Goal: Information Seeking & Learning: Learn about a topic

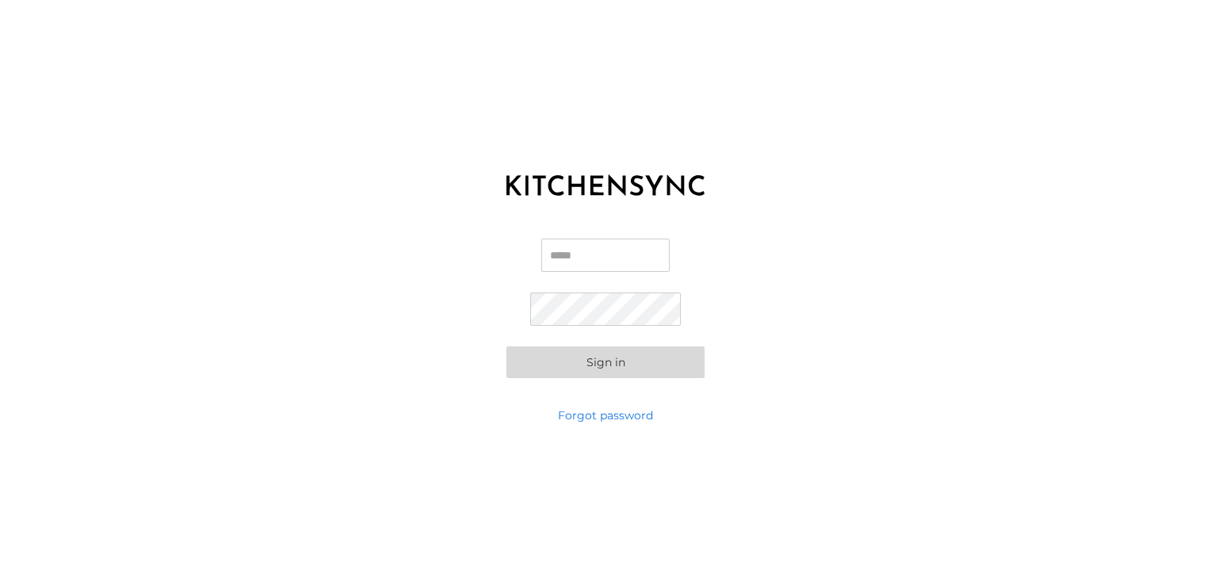
click at [574, 261] on input "Email" at bounding box center [605, 254] width 128 height 33
type input "**********"
click at [602, 368] on button "Sign in" at bounding box center [605, 362] width 198 height 32
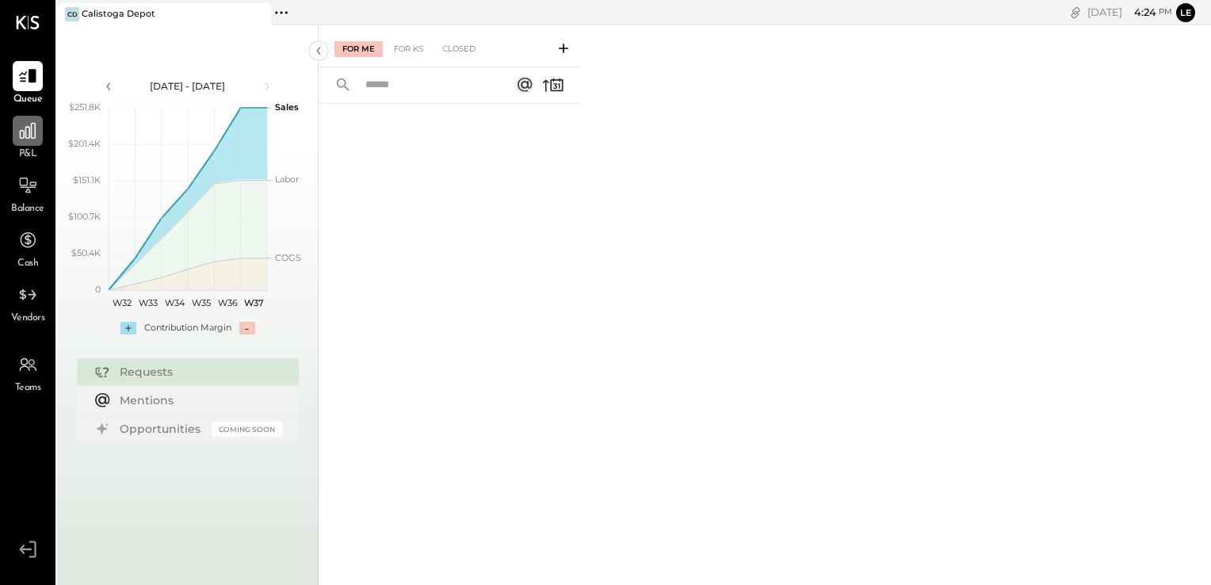
click at [24, 139] on icon at bounding box center [27, 130] width 21 height 21
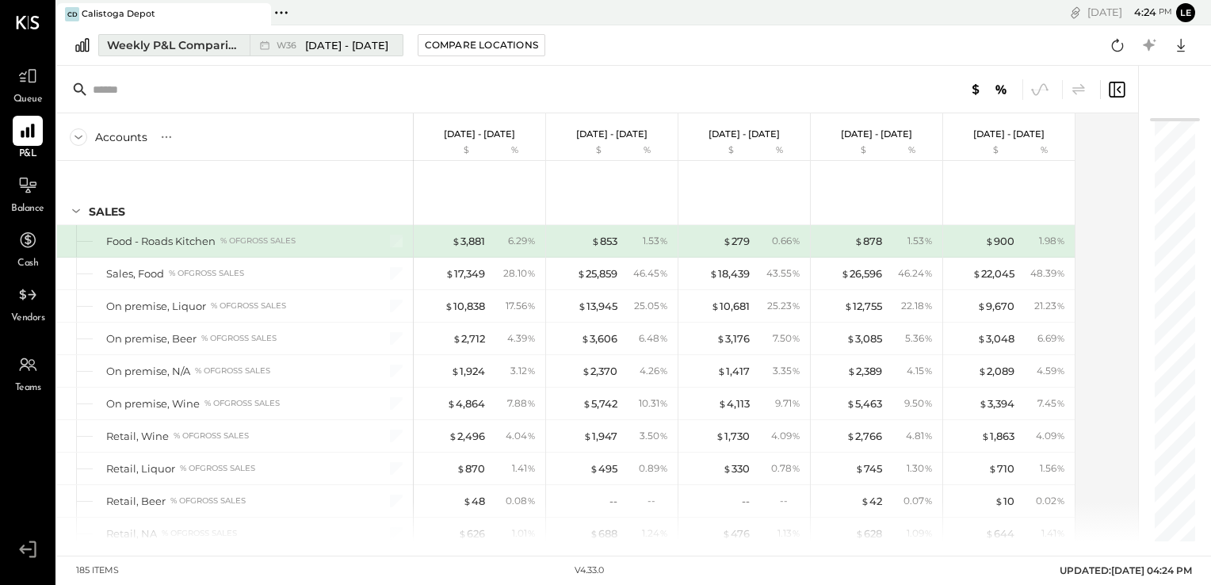
click at [164, 50] on div "Weekly P&L Comparison" at bounding box center [173, 45] width 133 height 16
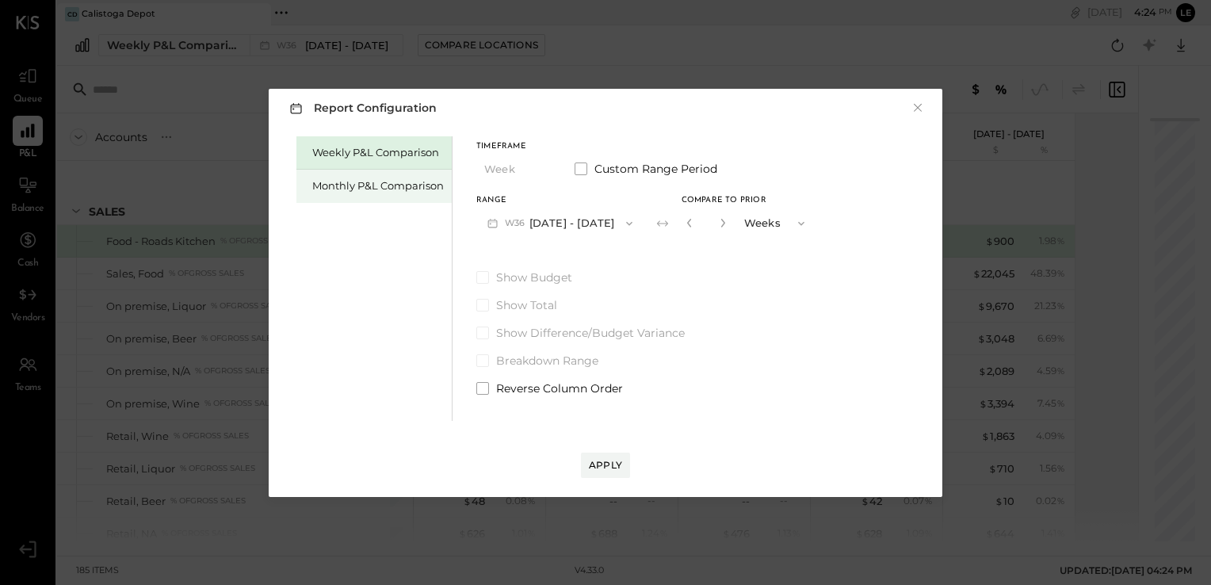
click at [368, 193] on div "Monthly P&L Comparison" at bounding box center [373, 186] width 155 height 33
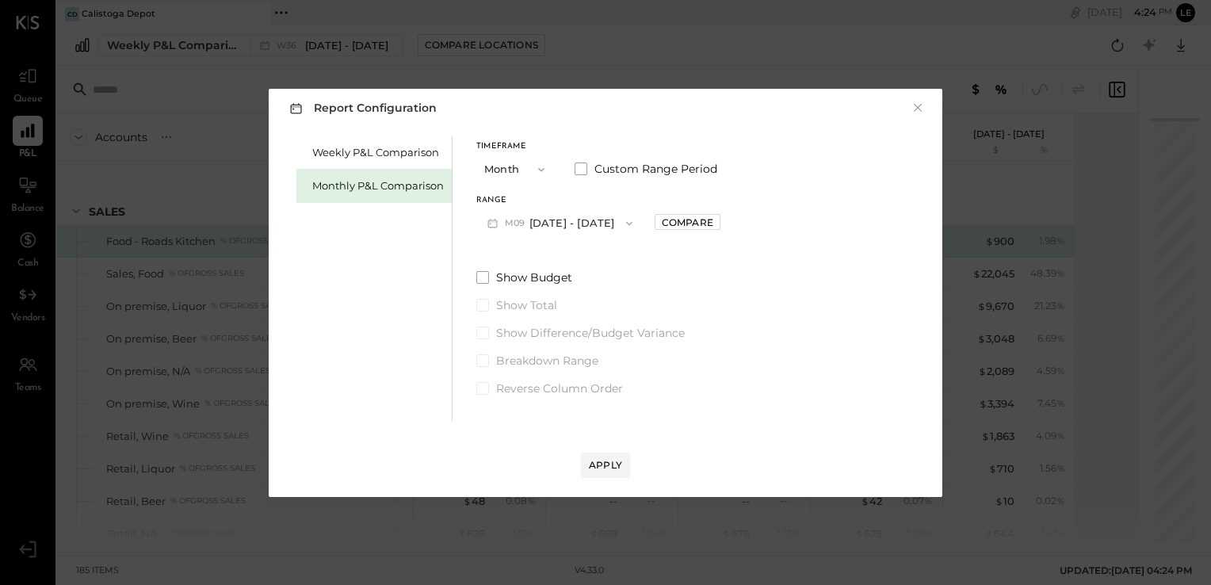
click at [623, 223] on icon "button" at bounding box center [629, 223] width 13 height 13
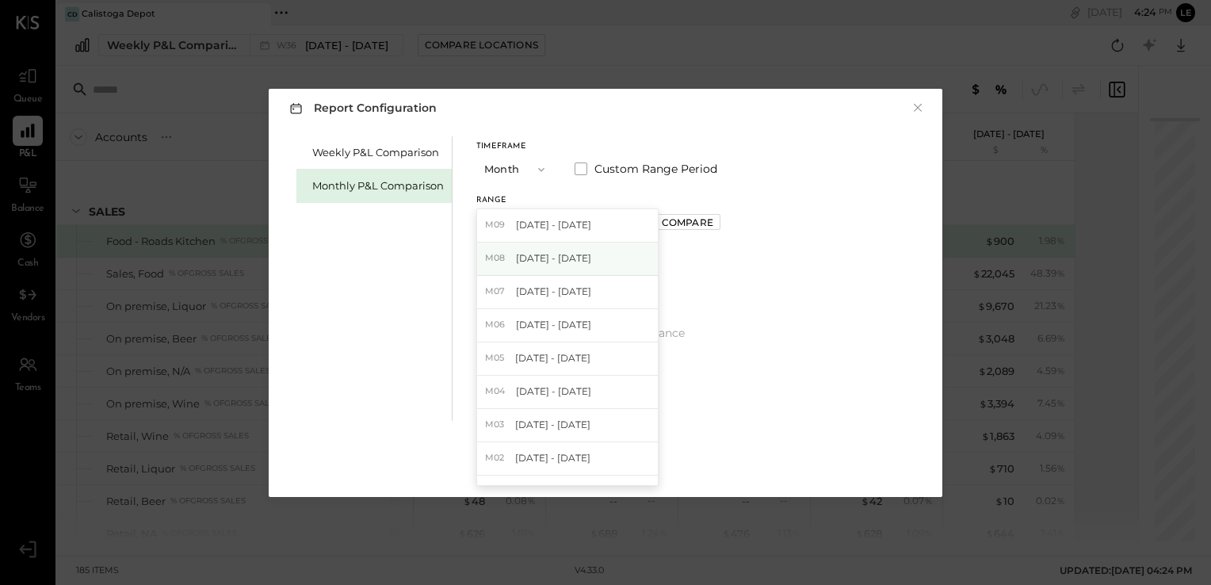
click at [555, 266] on div "M08 [DATE] - [DATE]" at bounding box center [567, 258] width 181 height 33
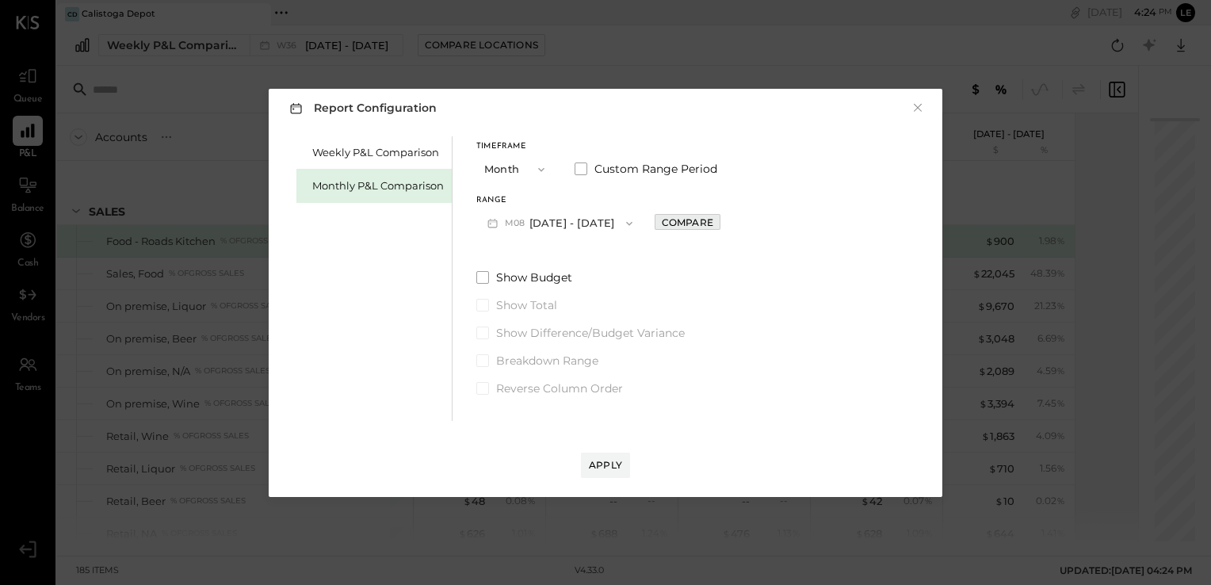
click at [662, 222] on div "Compare" at bounding box center [687, 221] width 51 height 13
click at [717, 230] on button "button" at bounding box center [722, 222] width 13 height 17
type input "*"
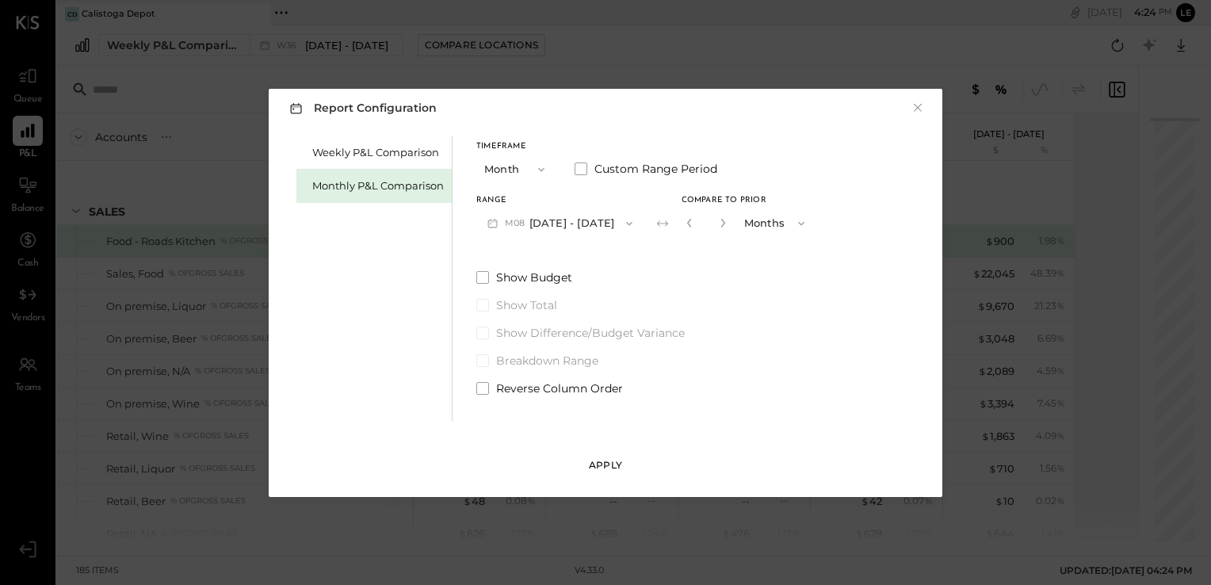
click at [601, 467] on div "Apply" at bounding box center [605, 464] width 33 height 13
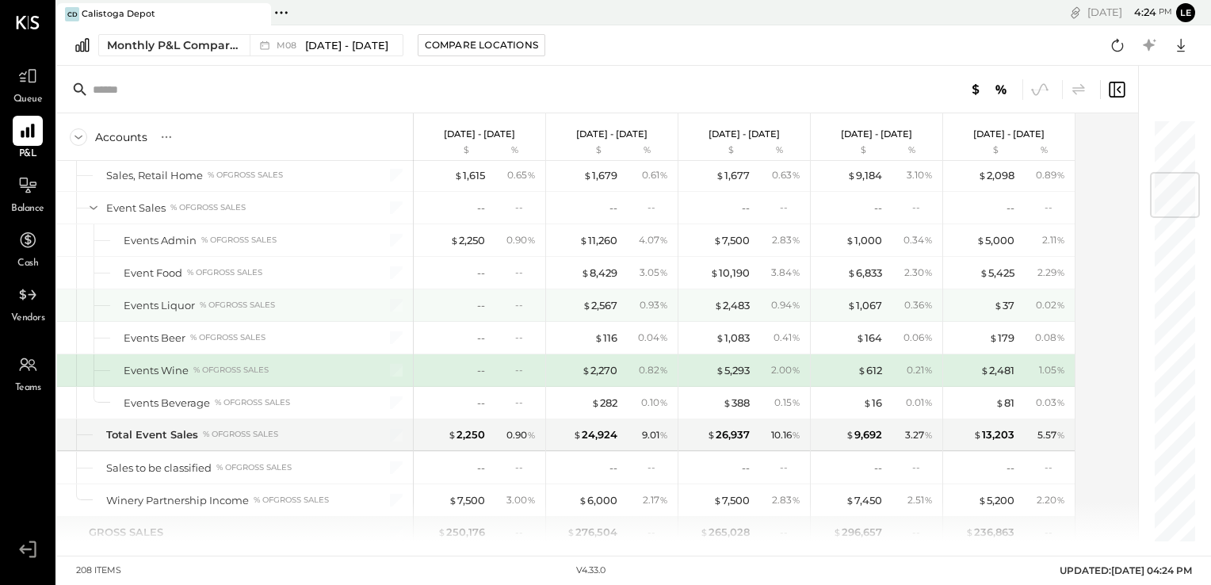
scroll to position [488, 0]
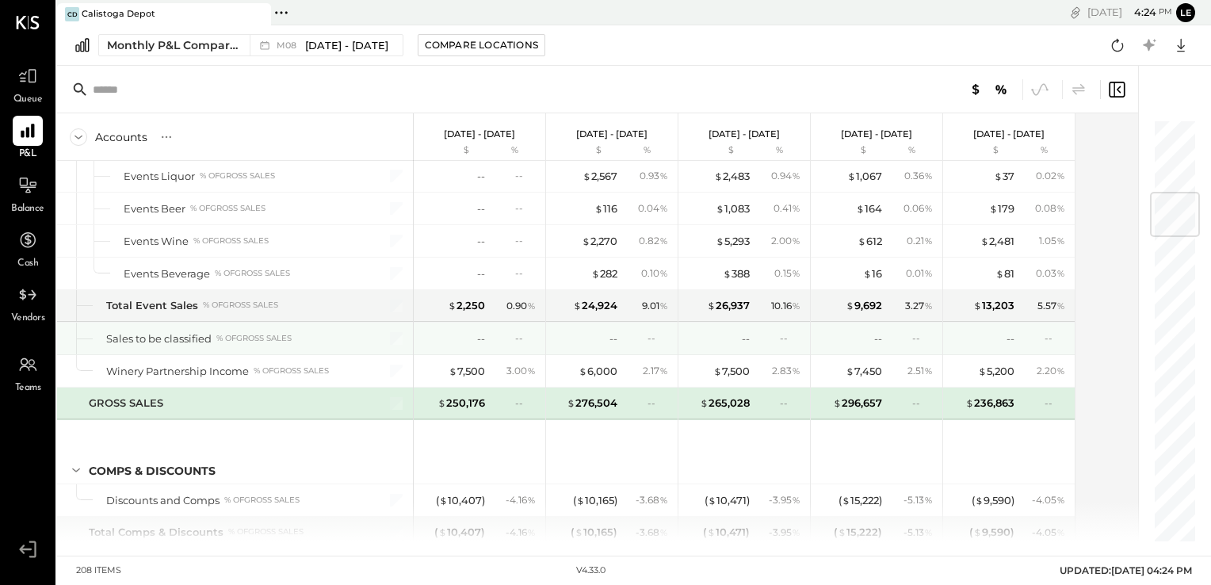
scroll to position [617, 0]
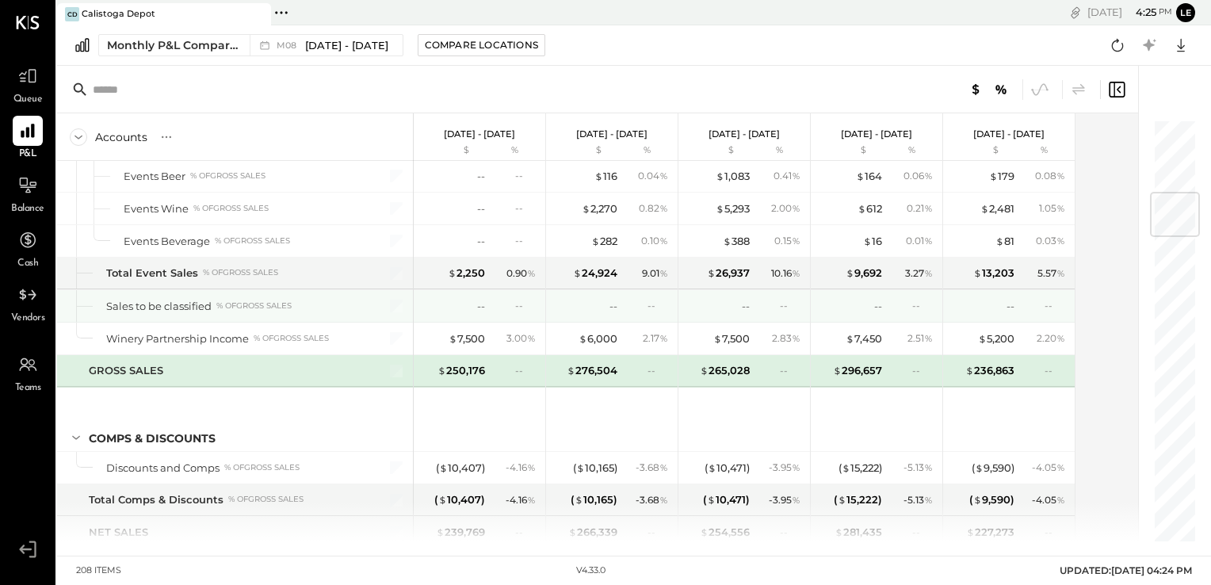
scroll to position [650, 0]
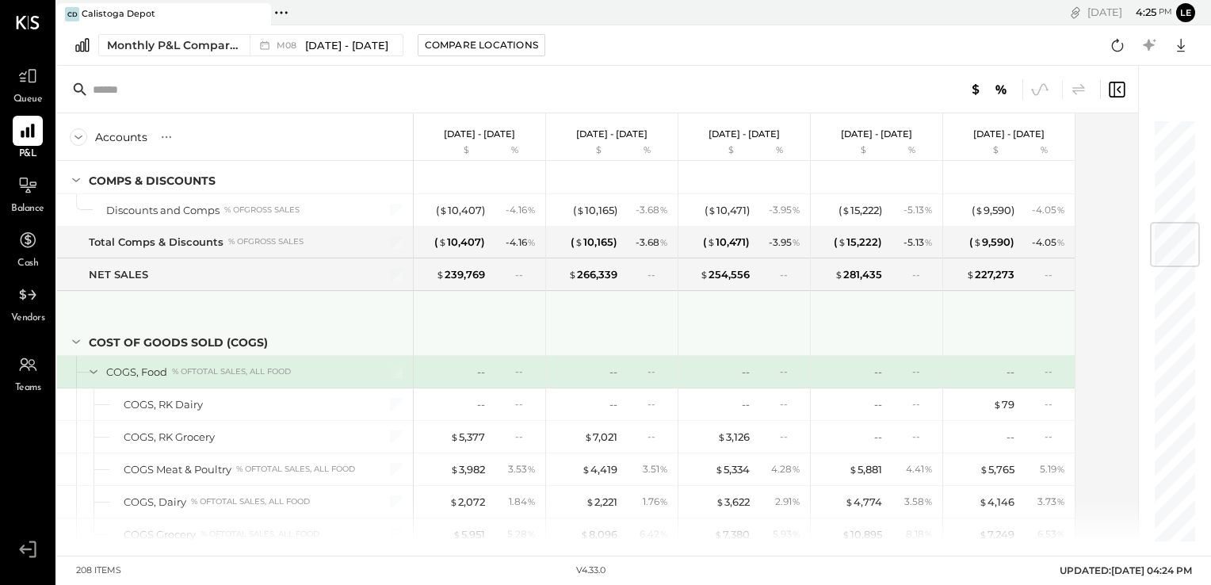
scroll to position [906, 0]
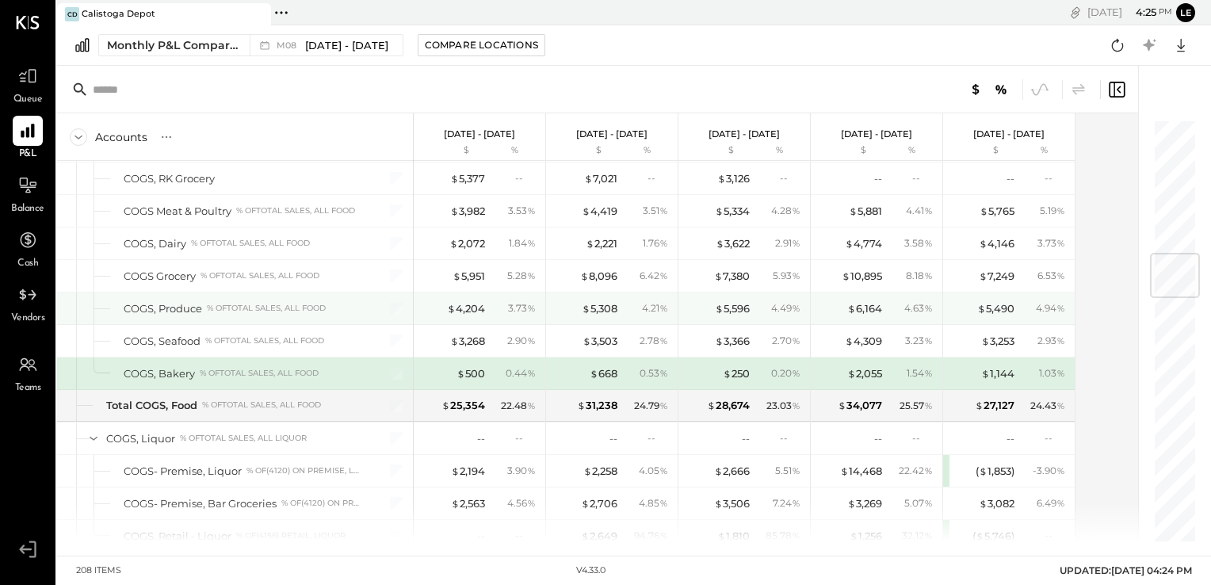
scroll to position [1165, 0]
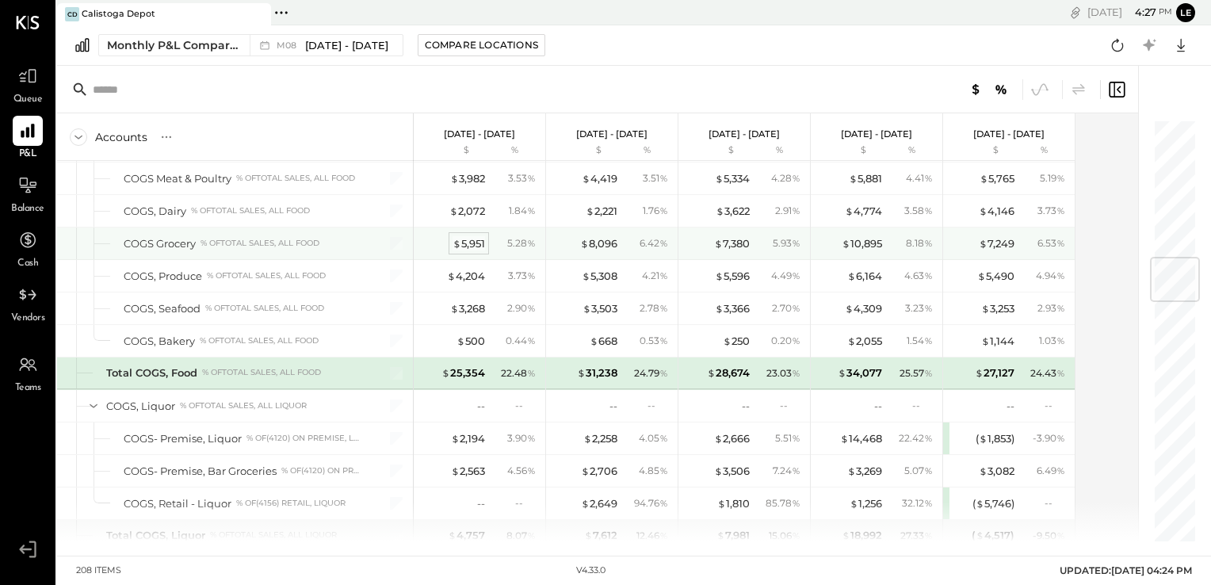
click at [475, 236] on div "$ 5,951" at bounding box center [468, 243] width 32 height 15
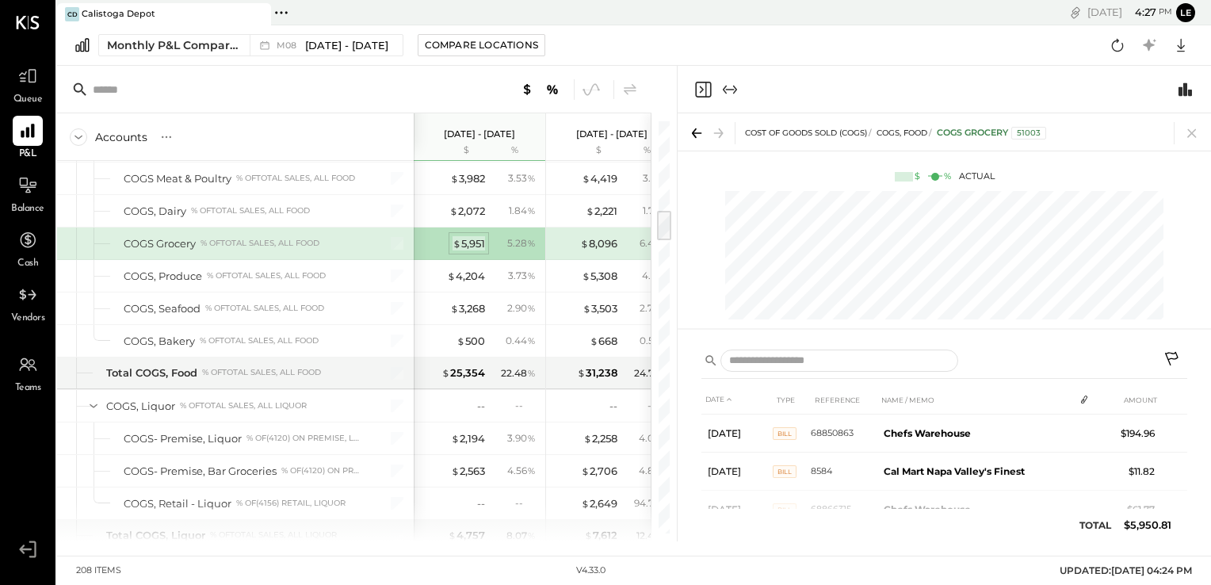
click at [460, 237] on span "$" at bounding box center [456, 243] width 9 height 13
click at [513, 227] on div "$ 5,951 5.28 %" at bounding box center [480, 243] width 119 height 32
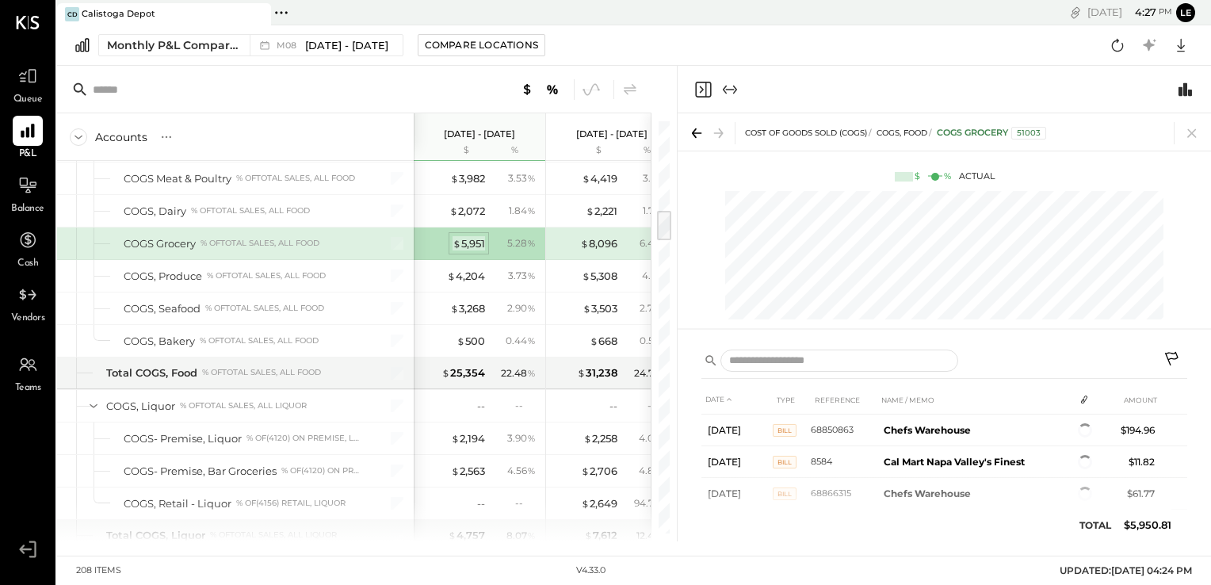
click at [465, 236] on div "$ 5,951" at bounding box center [468, 243] width 32 height 15
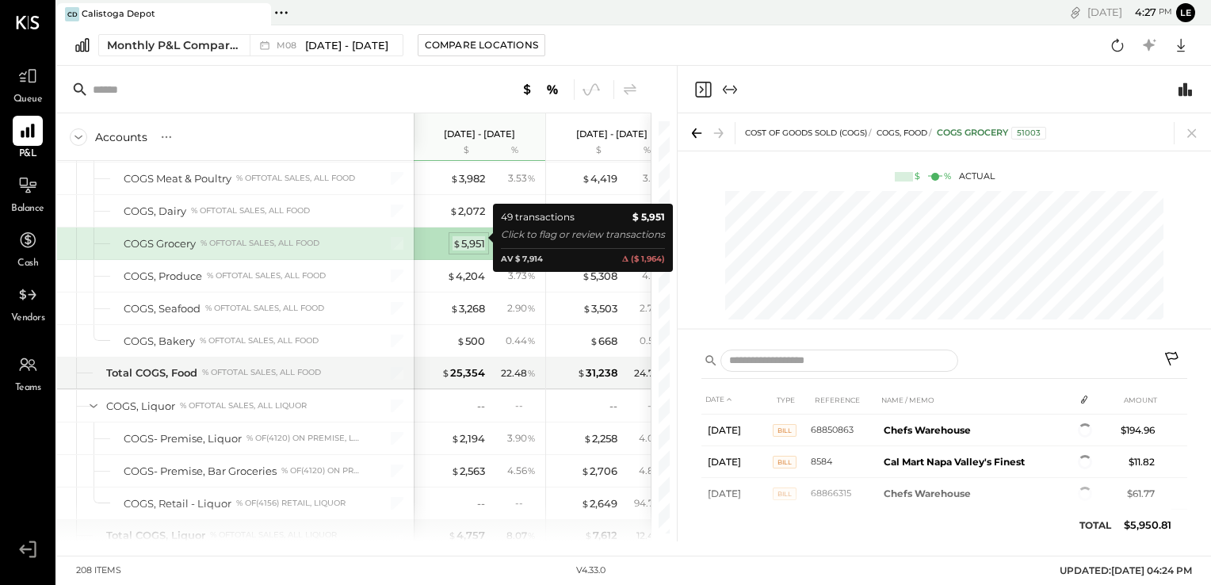
click at [475, 238] on div "$ 5,951" at bounding box center [468, 243] width 32 height 15
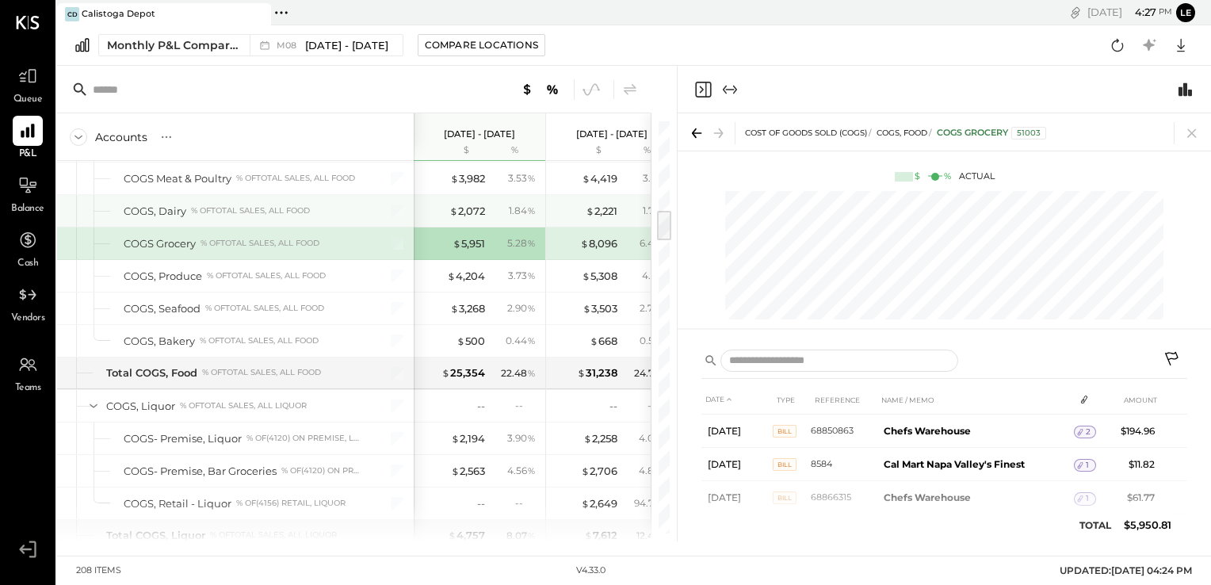
click at [519, 212] on div "$ 2,072 1.84 %" at bounding box center [480, 211] width 119 height 32
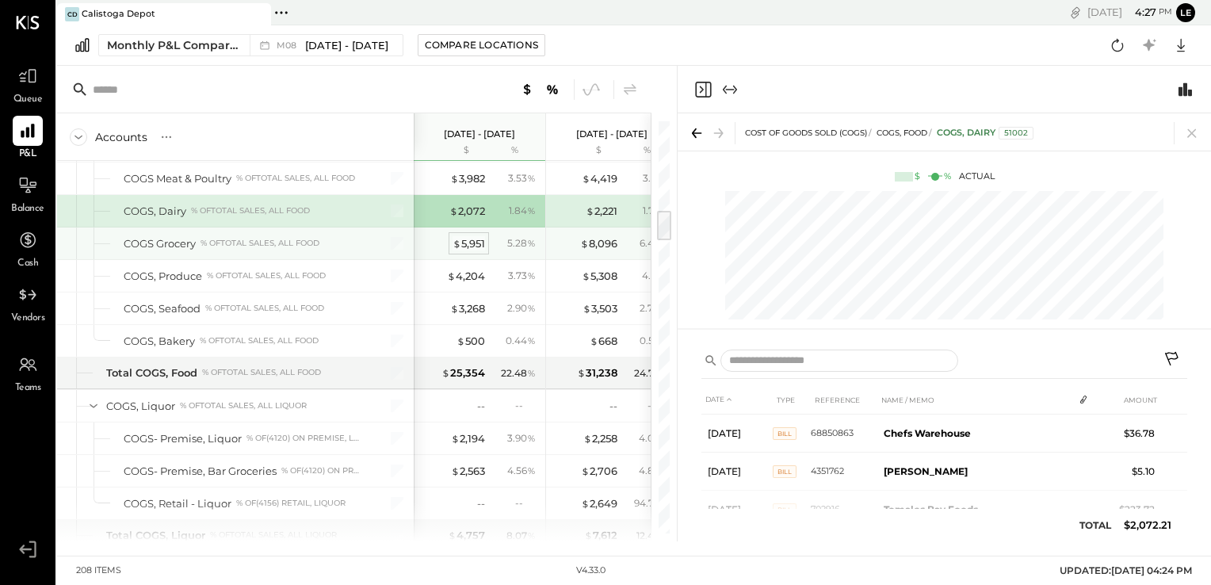
click at [464, 236] on div "$ 5,951" at bounding box center [468, 243] width 32 height 15
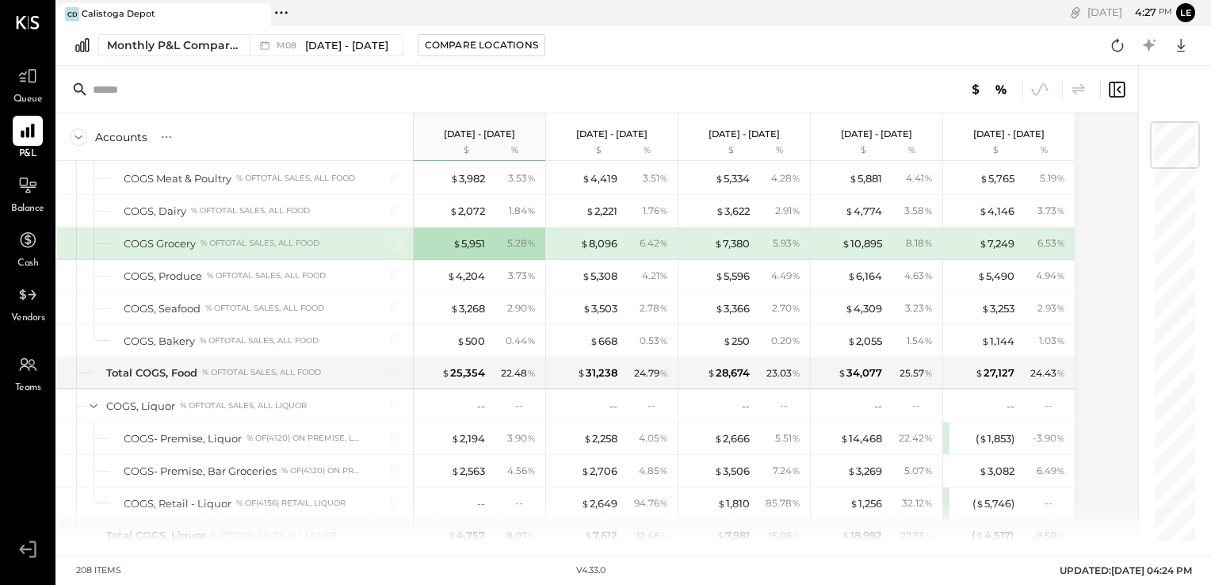
click at [447, 237] on div "$ 5,951" at bounding box center [452, 243] width 63 height 15
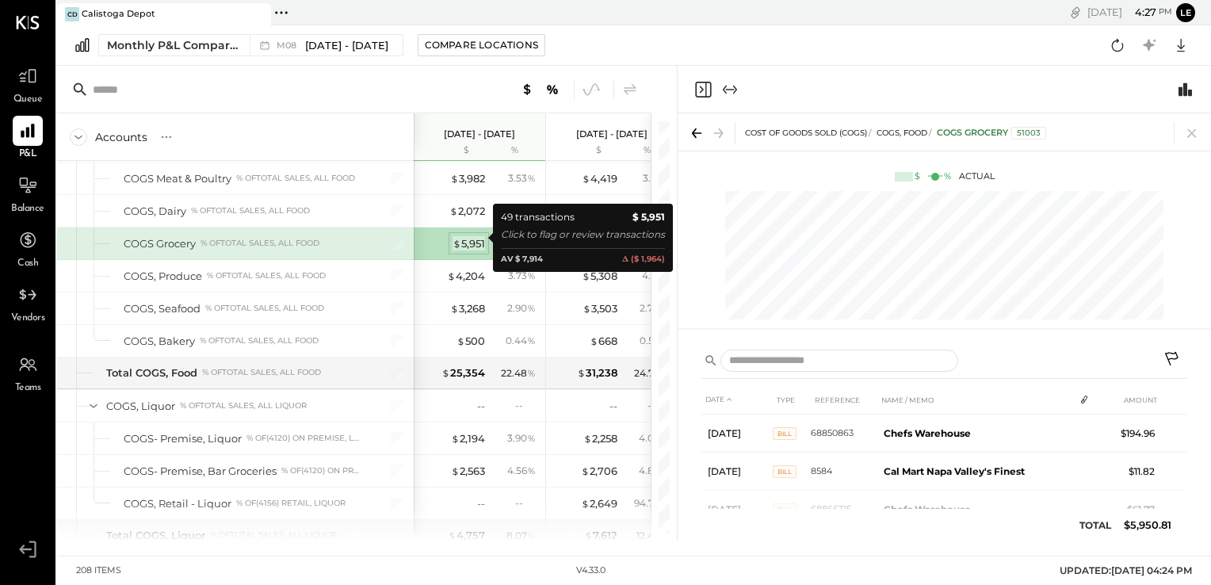
click at [460, 238] on div "$ 5,951" at bounding box center [468, 243] width 32 height 15
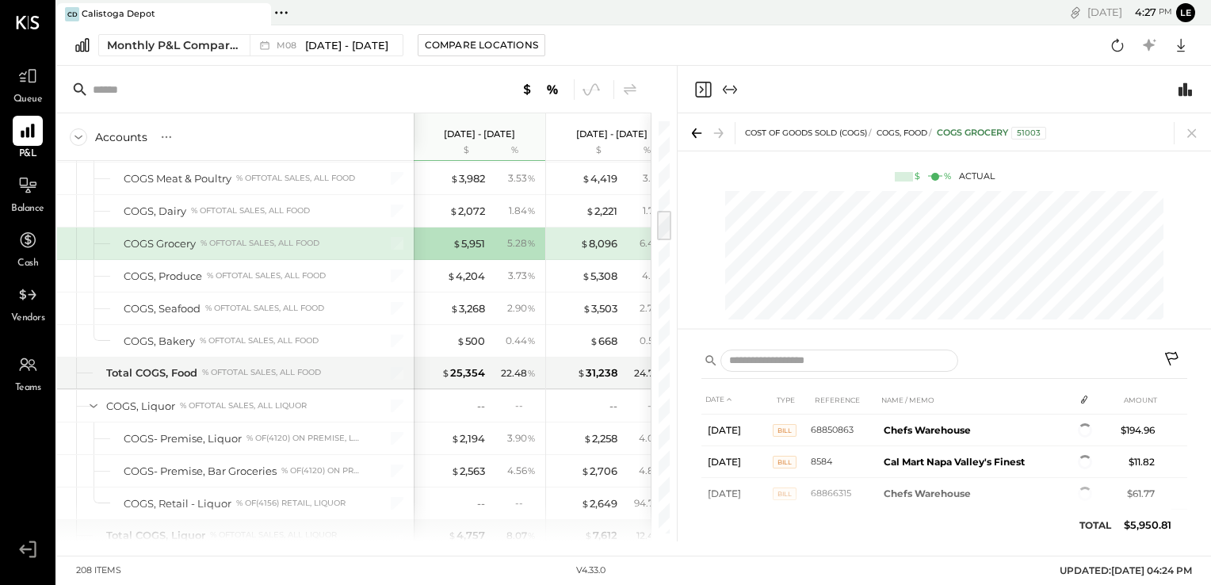
click at [504, 227] on div "$ 5,951 5.28 %" at bounding box center [480, 243] width 119 height 32
click at [472, 241] on div "$ 5,951" at bounding box center [468, 243] width 32 height 15
click at [470, 236] on div "$ 5,951" at bounding box center [468, 243] width 32 height 15
click at [697, 132] on icon at bounding box center [697, 133] width 10 height 2
click at [1185, 132] on icon at bounding box center [1191, 133] width 22 height 22
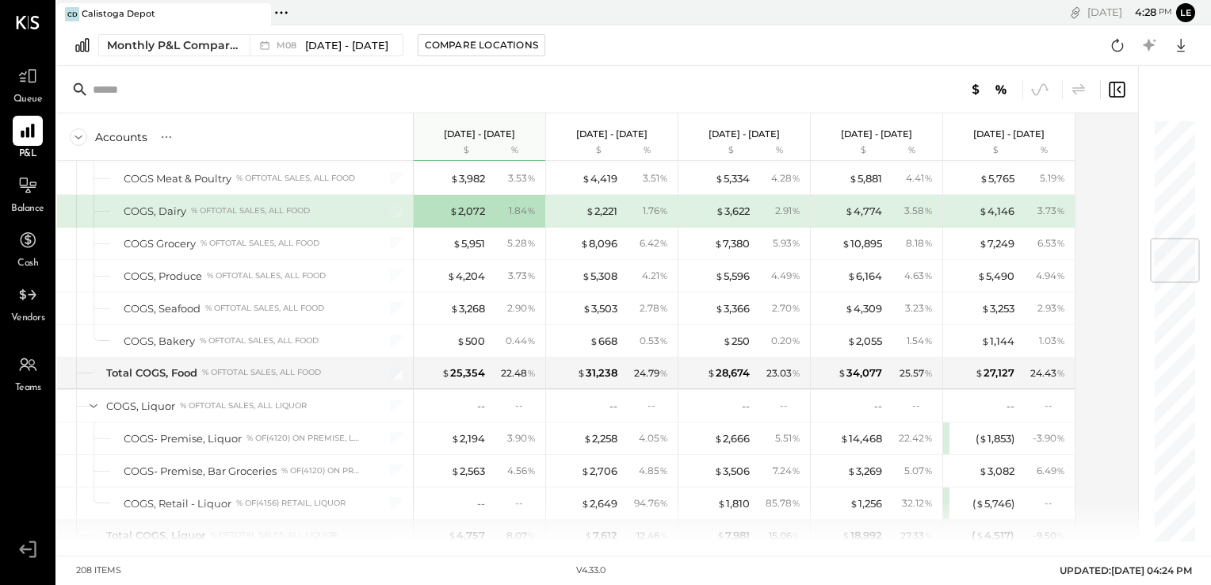
scroll to position [1004, 0]
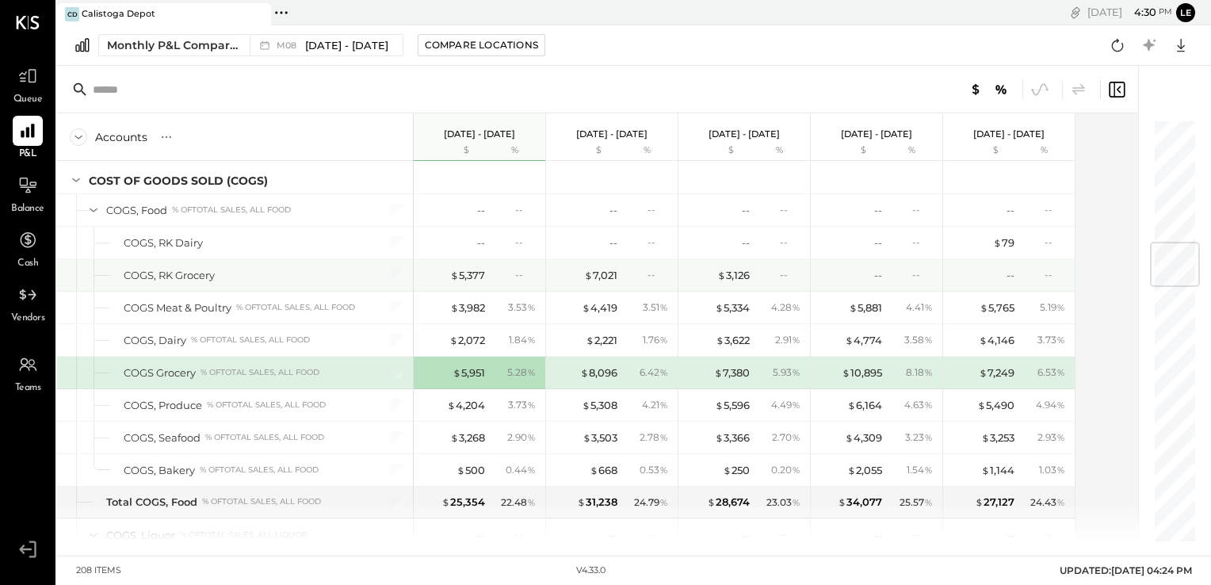
scroll to position [1068, 0]
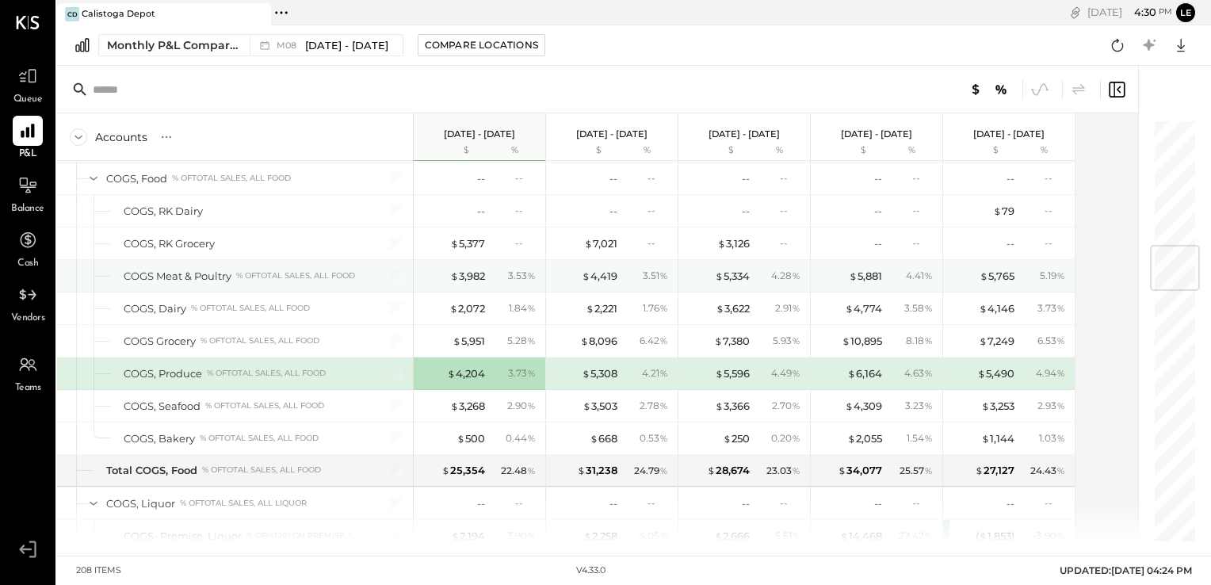
scroll to position [1100, 0]
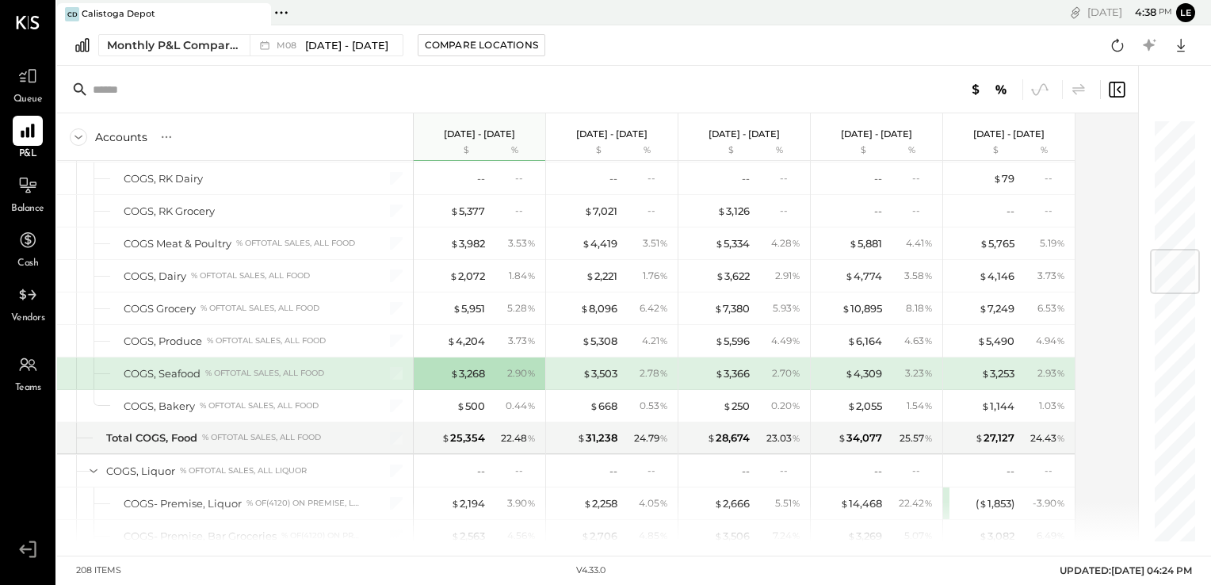
click at [28, 555] on icon at bounding box center [27, 549] width 29 height 24
